Goal: Information Seeking & Learning: Learn about a topic

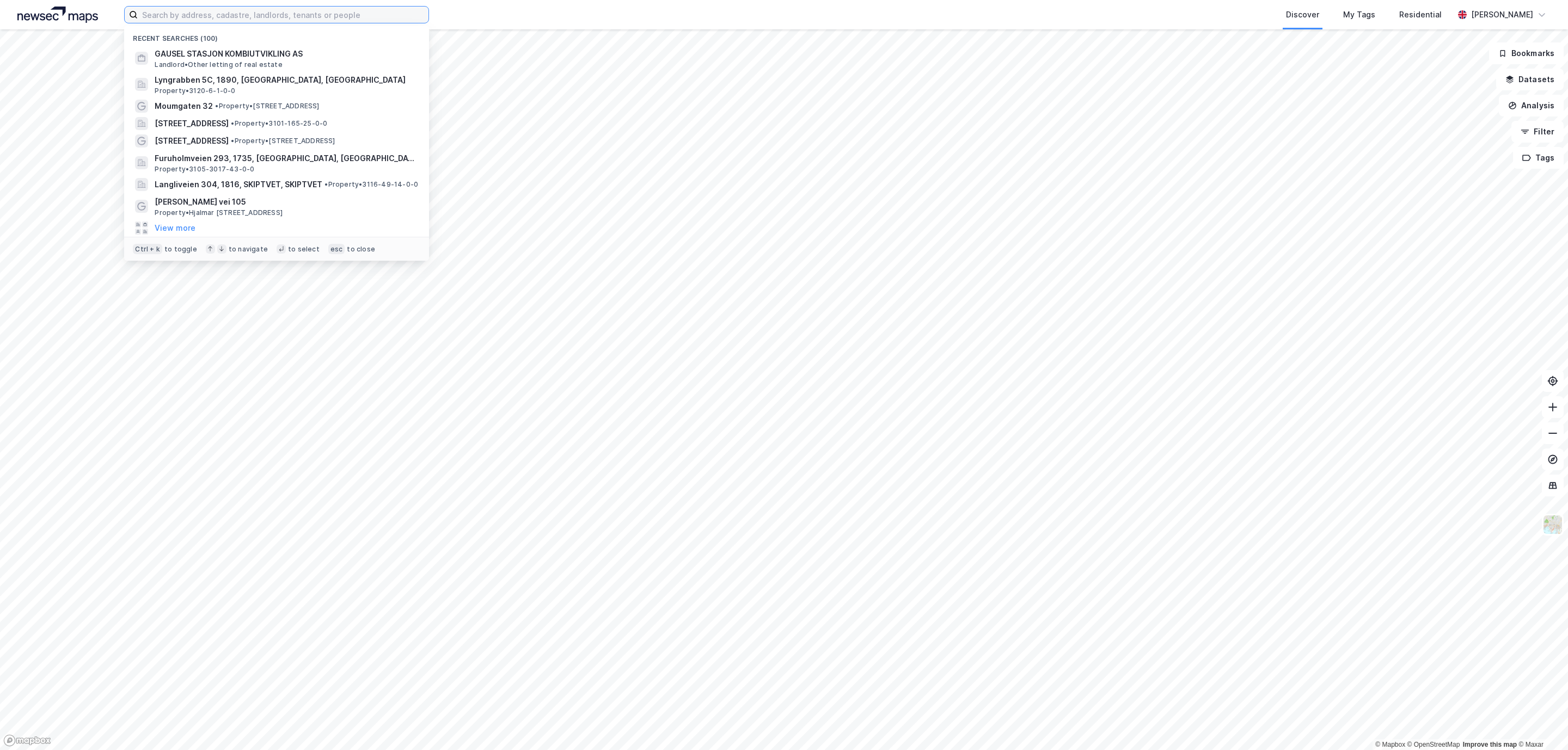
click at [292, 20] on input at bounding box center [283, 14] width 291 height 16
paste input "[STREET_ADDRESS]"
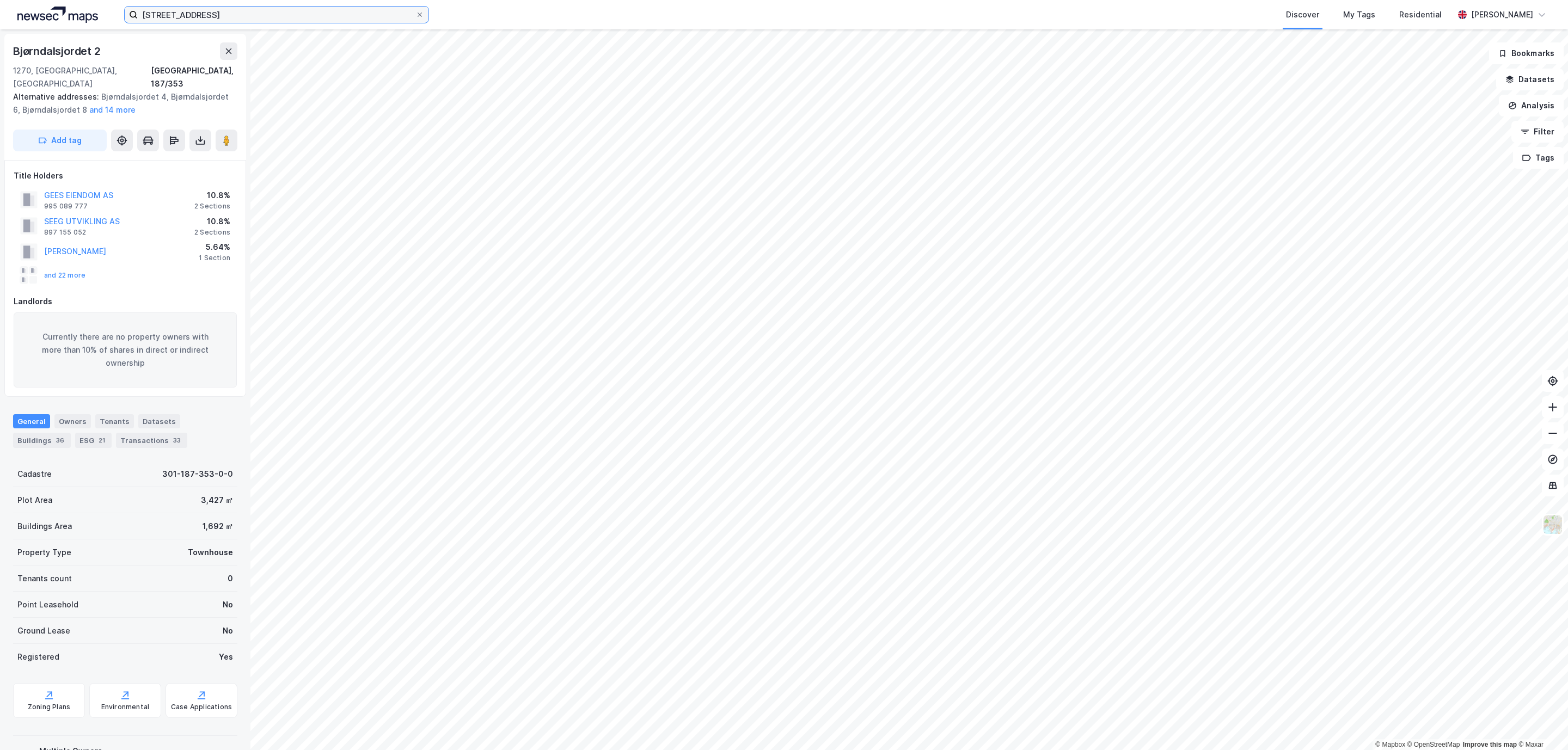
click at [292, 20] on input "[STREET_ADDRESS]" at bounding box center [277, 14] width 278 height 16
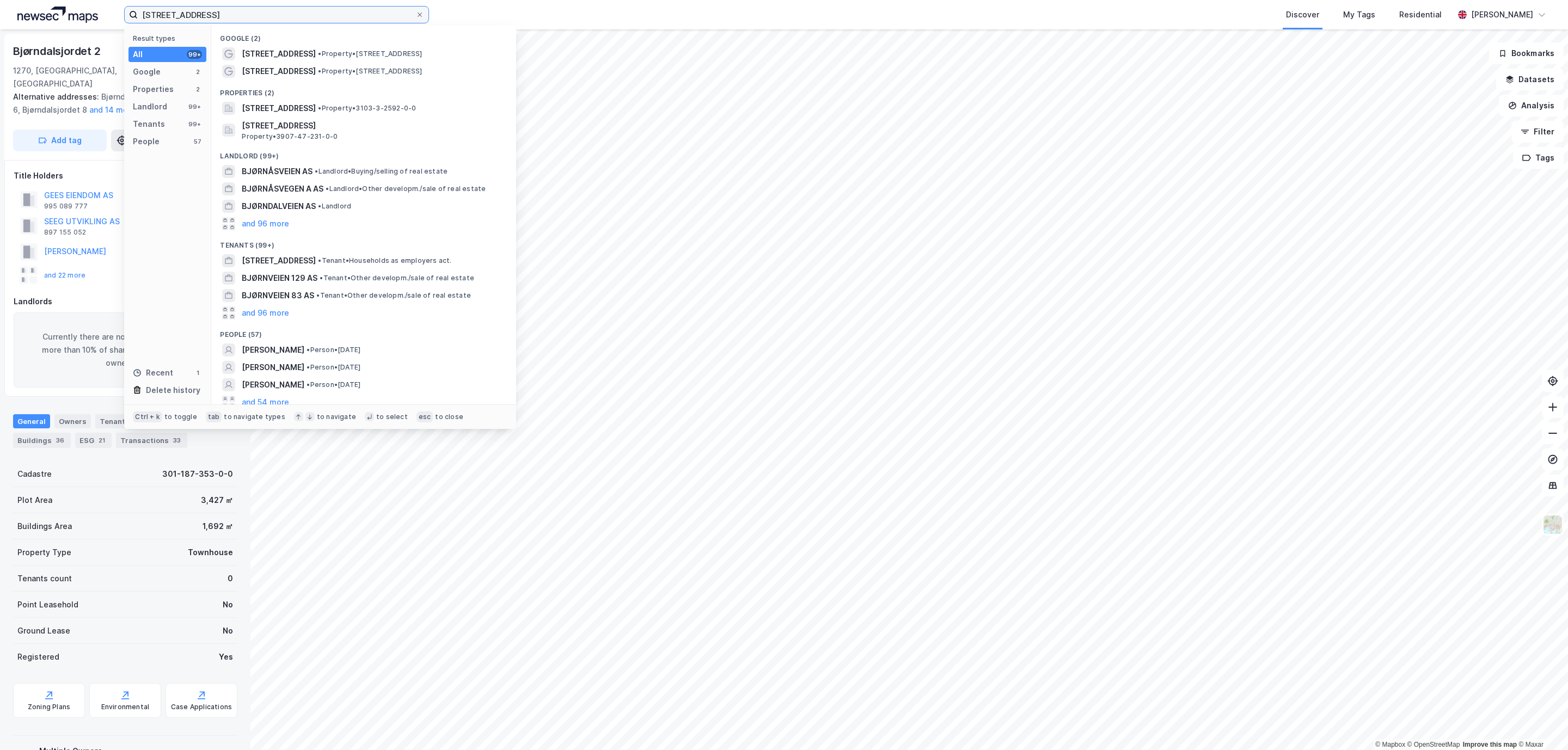
click at [292, 20] on input "[STREET_ADDRESS]" at bounding box center [277, 14] width 278 height 16
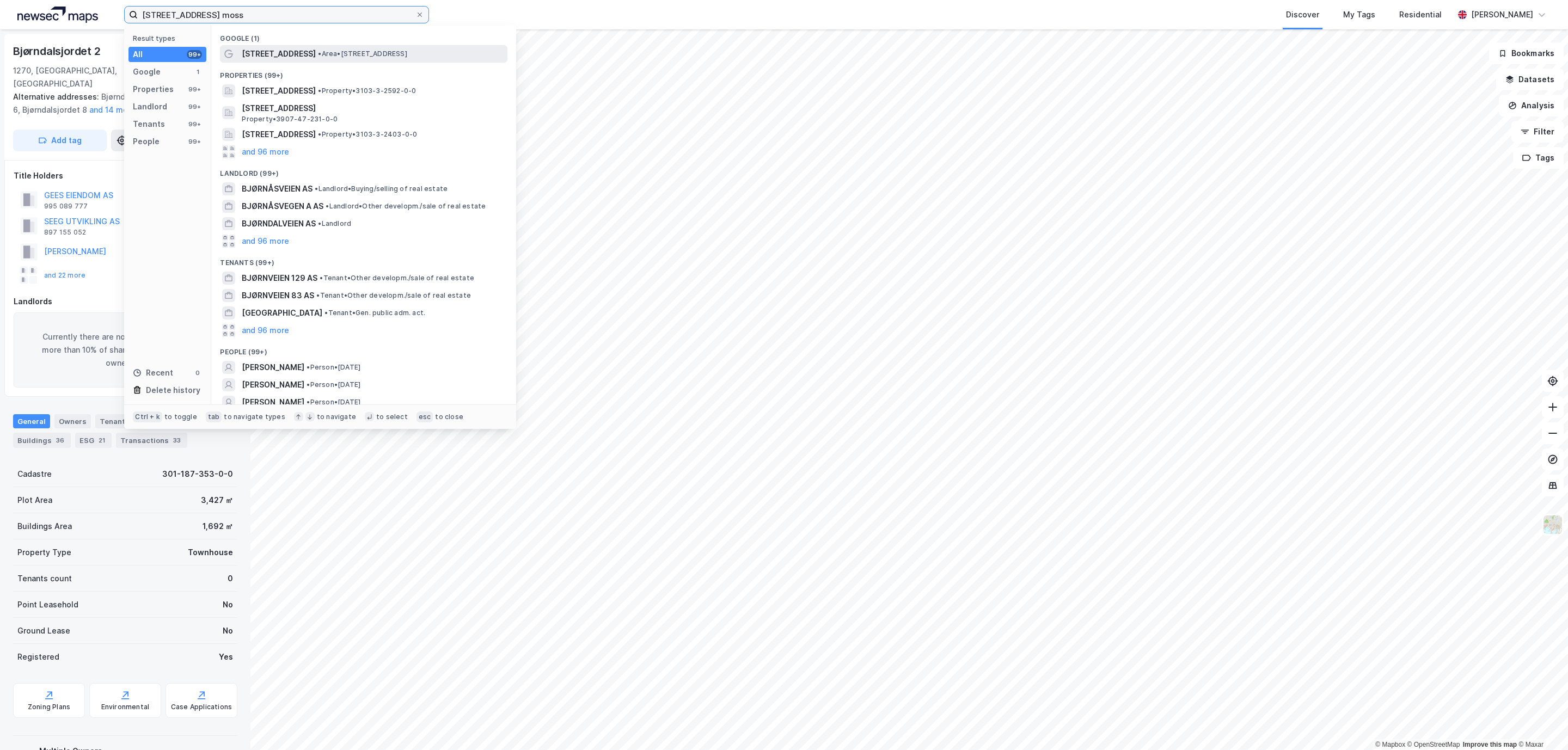
type input "[STREET_ADDRESS] moss"
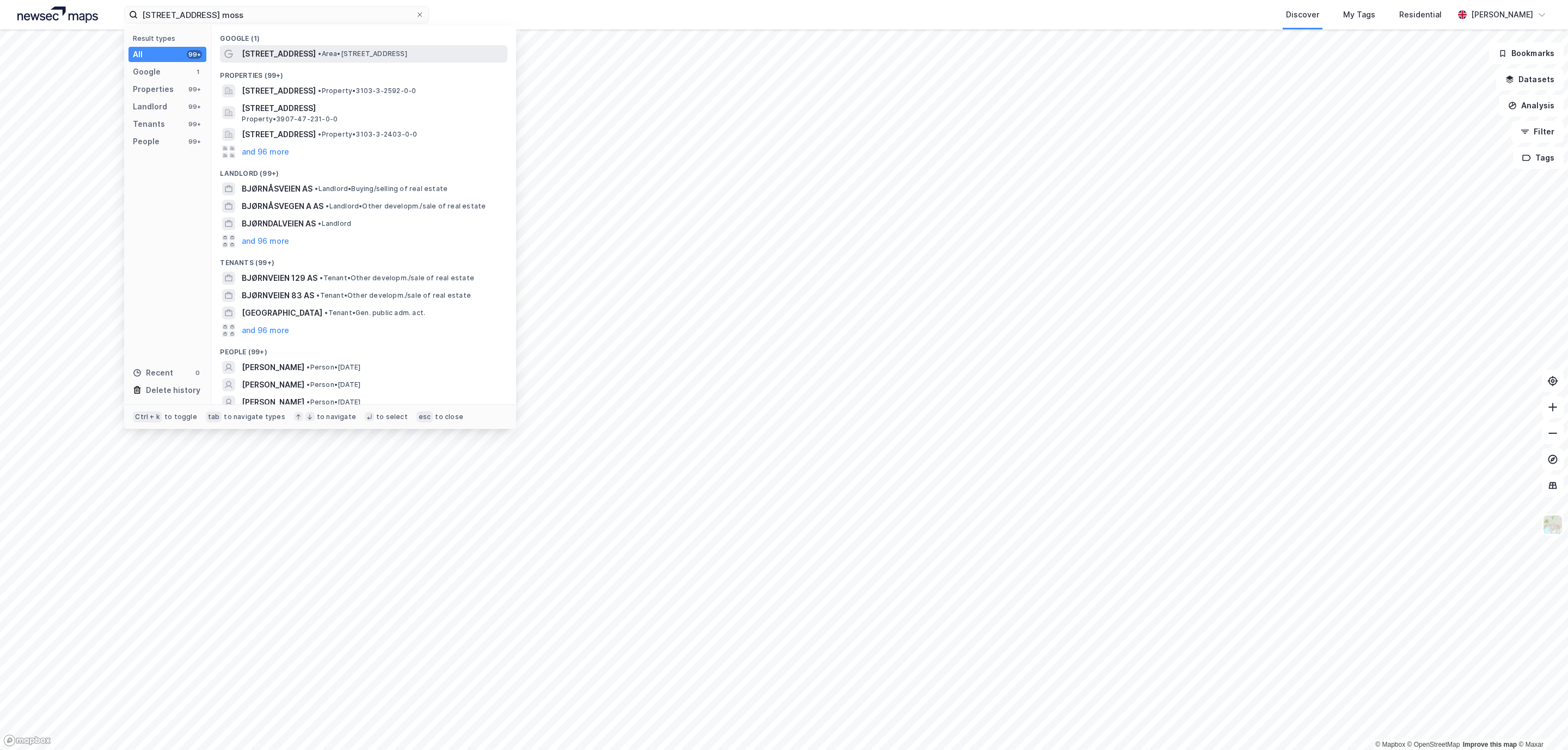
click at [277, 58] on span "[STREET_ADDRESS]" at bounding box center [278, 54] width 74 height 13
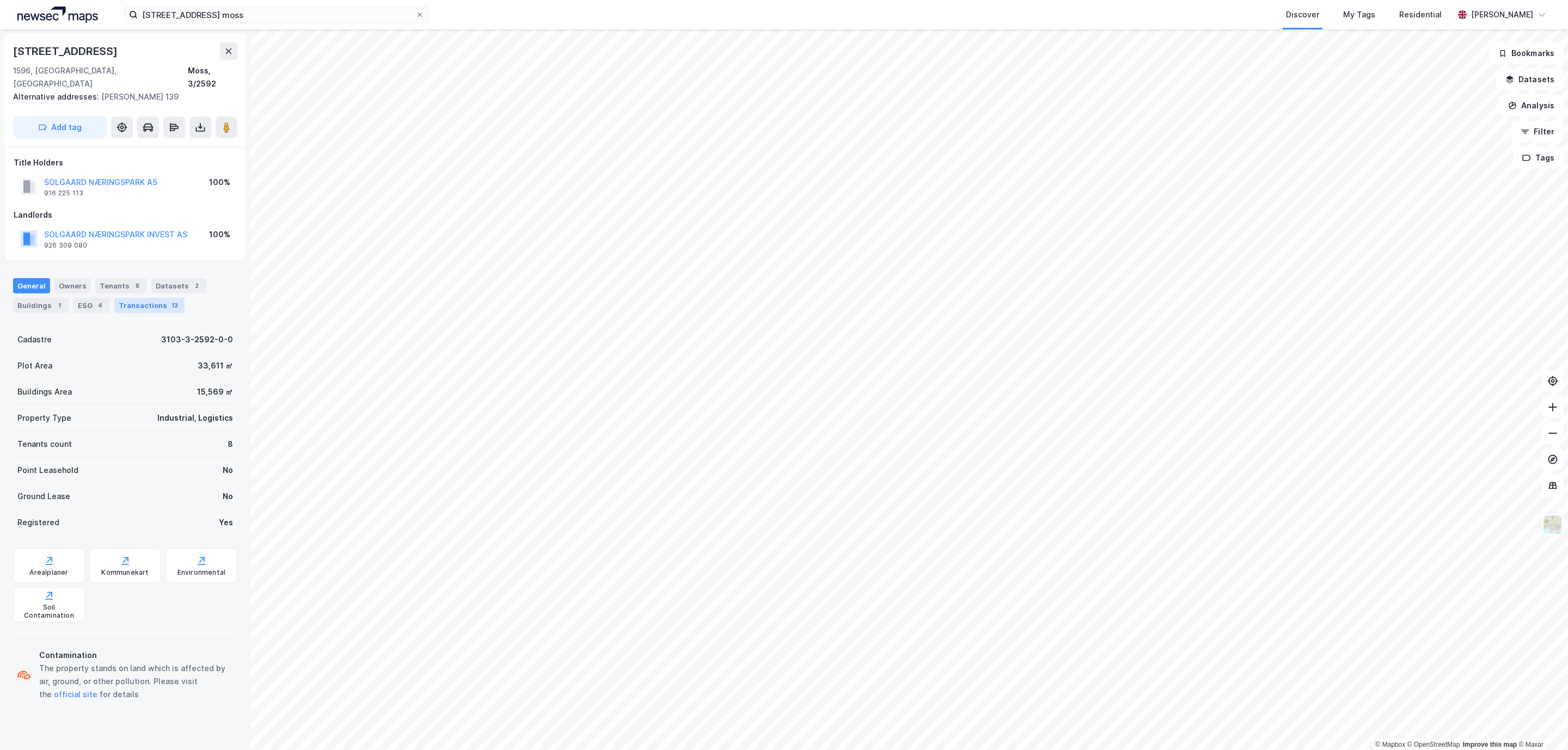
click at [156, 298] on div "Transactions 13" at bounding box center [150, 305] width 70 height 15
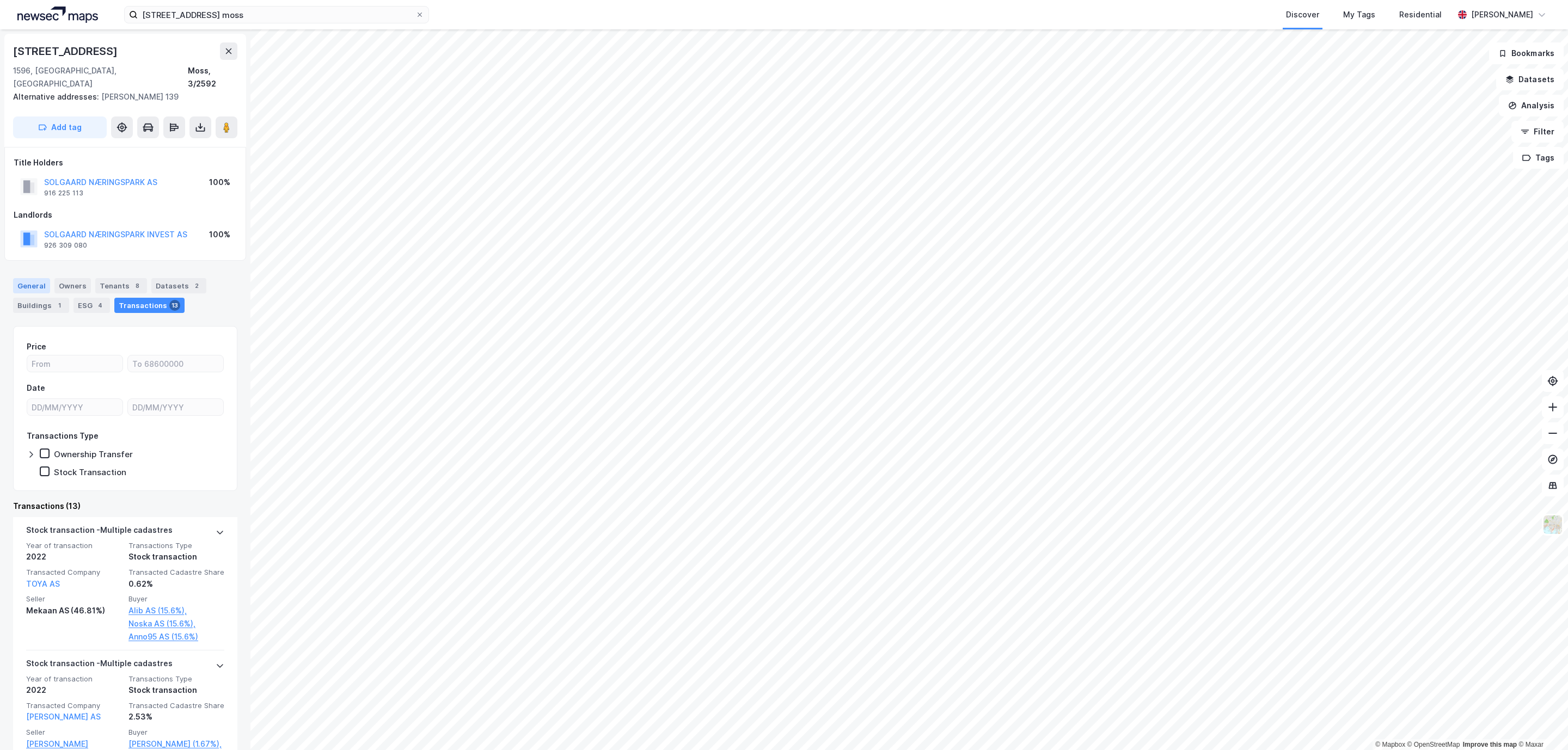
click at [35, 278] on div "General" at bounding box center [31, 286] width 37 height 15
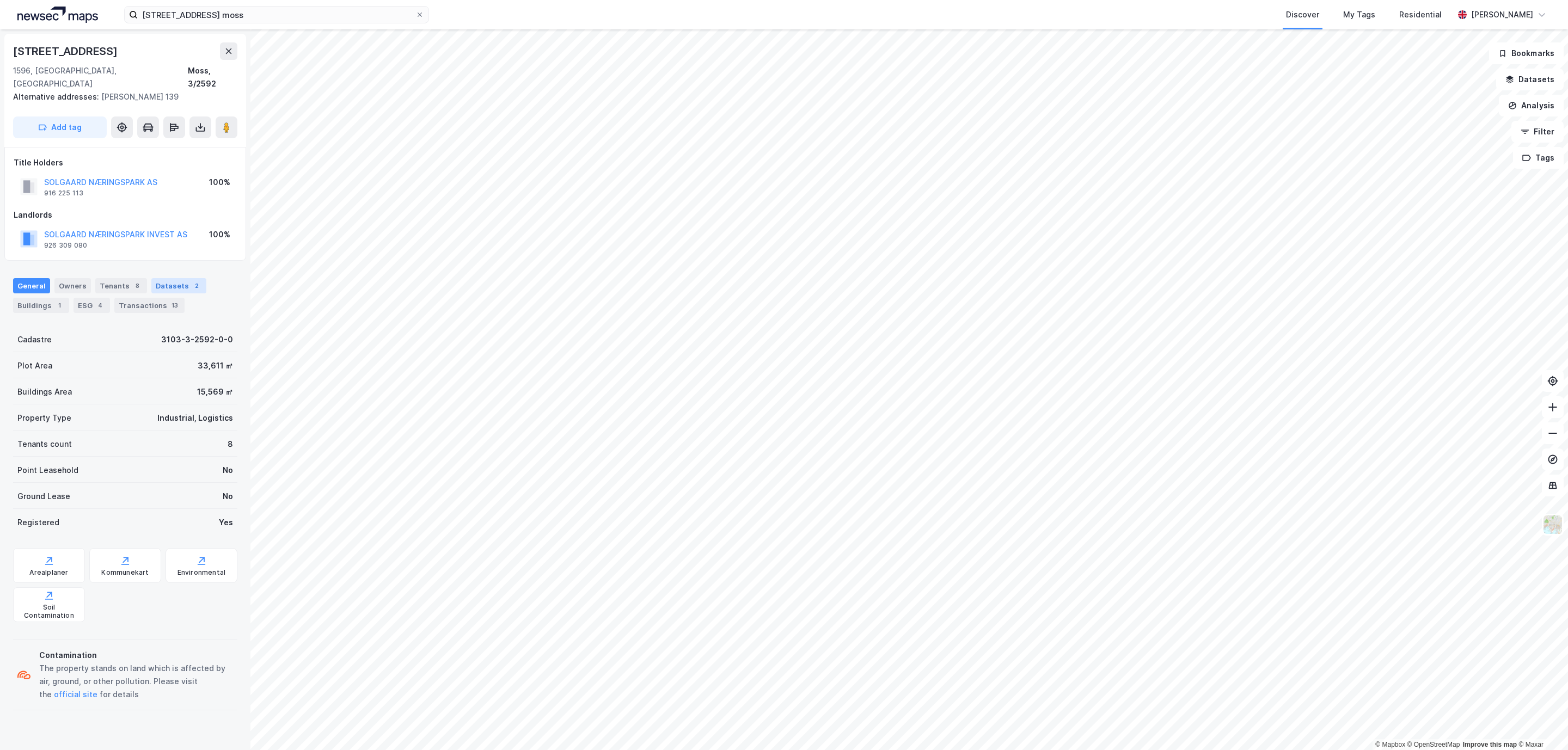
click at [180, 278] on div "Datasets 2" at bounding box center [179, 286] width 55 height 15
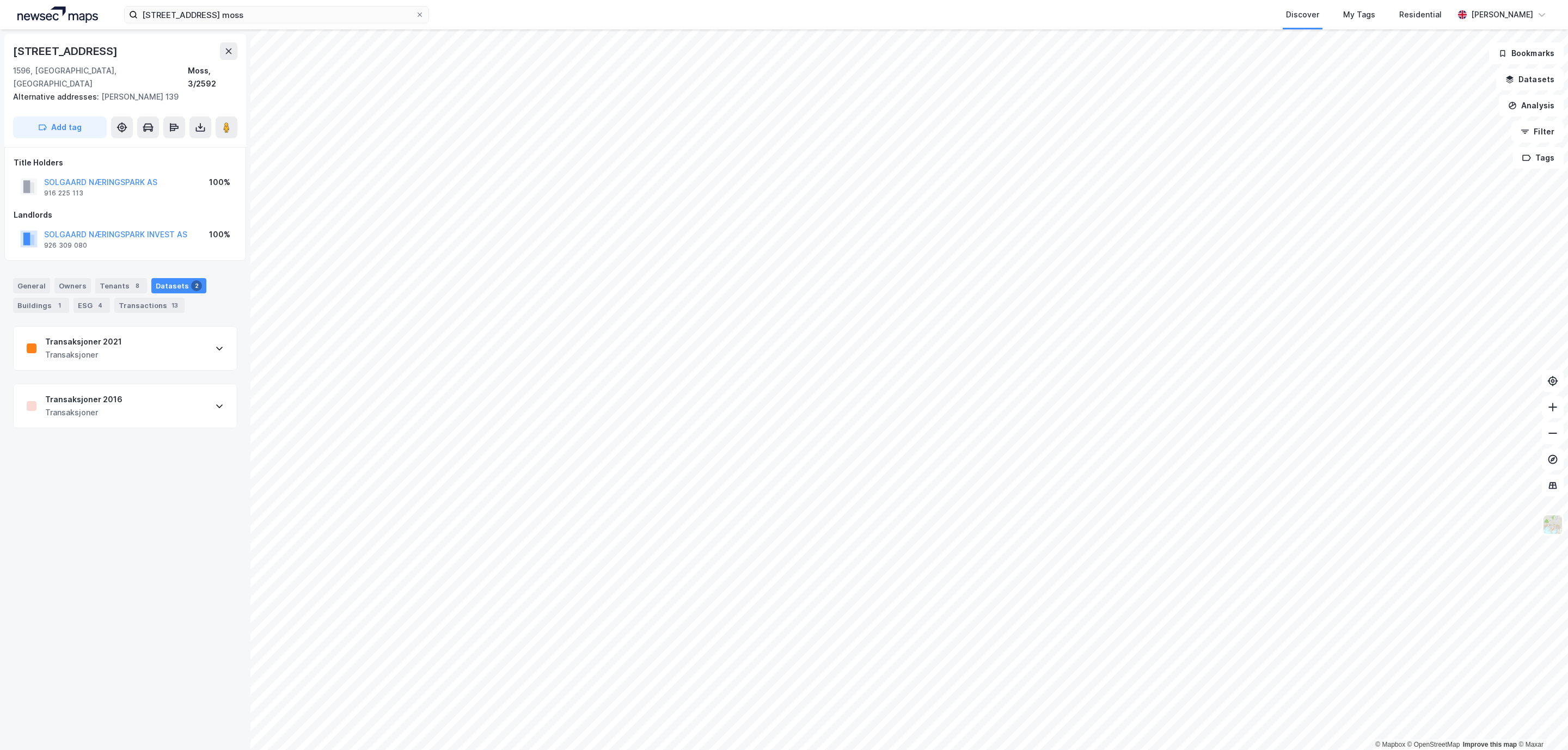
click at [128, 343] on div "Transaksjoner 2021 Transaksjoner" at bounding box center [125, 348] width 223 height 44
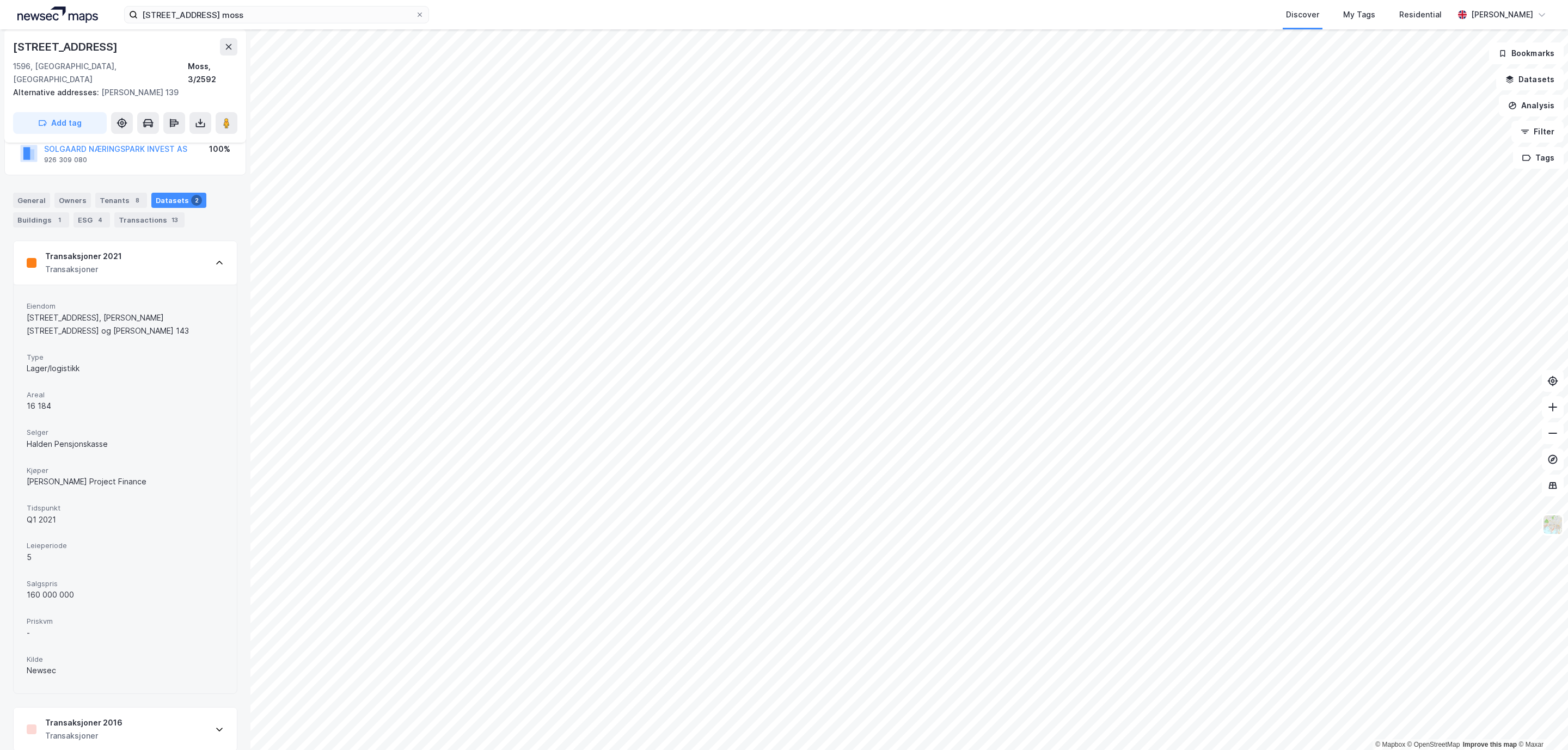
scroll to position [88, 0]
